Goal: Task Accomplishment & Management: Manage account settings

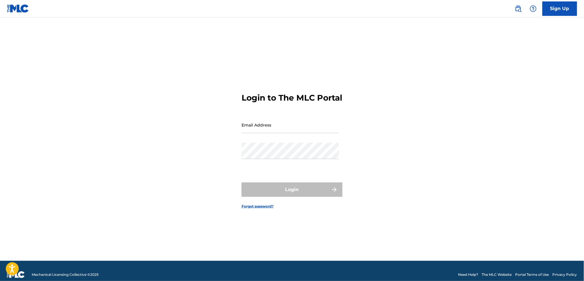
click at [254, 129] on input "Email Address" at bounding box center [290, 125] width 97 height 16
click at [297, 165] on div "Password" at bounding box center [290, 156] width 97 height 26
click at [284, 132] on input "Email Address" at bounding box center [290, 125] width 97 height 16
type input "[EMAIL_ADDRESS][DOMAIN_NAME]"
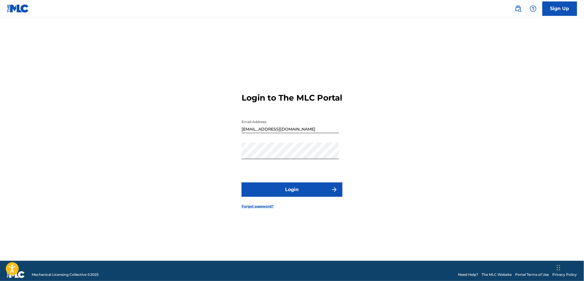
click at [284, 197] on button "Login" at bounding box center [292, 189] width 101 height 14
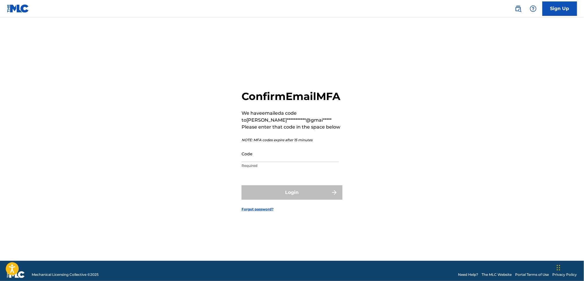
click at [264, 157] on input "Code" at bounding box center [290, 154] width 97 height 16
type input "159-693"
click at [297, 197] on div "Login" at bounding box center [292, 192] width 101 height 14
click at [334, 199] on div "Login" at bounding box center [292, 192] width 101 height 14
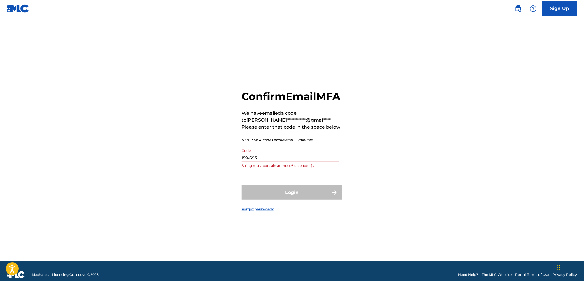
click at [299, 196] on div "Login" at bounding box center [292, 192] width 101 height 14
click at [334, 196] on div "Login" at bounding box center [292, 192] width 101 height 14
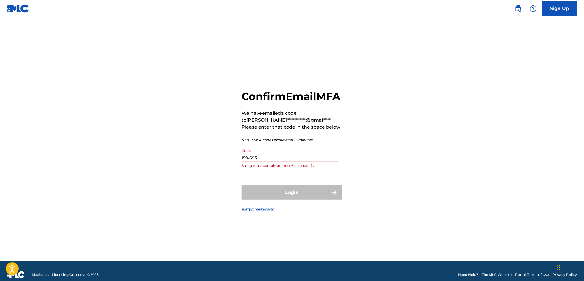
click at [334, 196] on div "Login" at bounding box center [292, 192] width 101 height 14
click at [289, 185] on form "**********" at bounding box center [292, 146] width 101 height 229
click at [267, 162] on input "159-693" at bounding box center [290, 154] width 97 height 16
drag, startPoint x: 279, startPoint y: 162, endPoint x: 241, endPoint y: 168, distance: 38.3
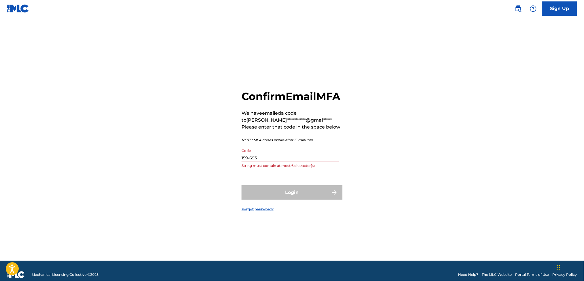
drag, startPoint x: 189, startPoint y: 182, endPoint x: 399, endPoint y: 62, distance: 241.8
drag, startPoint x: 399, startPoint y: 62, endPoint x: 167, endPoint y: 126, distance: 240.8
click at [167, 126] on div "**********" at bounding box center [292, 146] width 404 height 229
